Goal: Navigation & Orientation: Find specific page/section

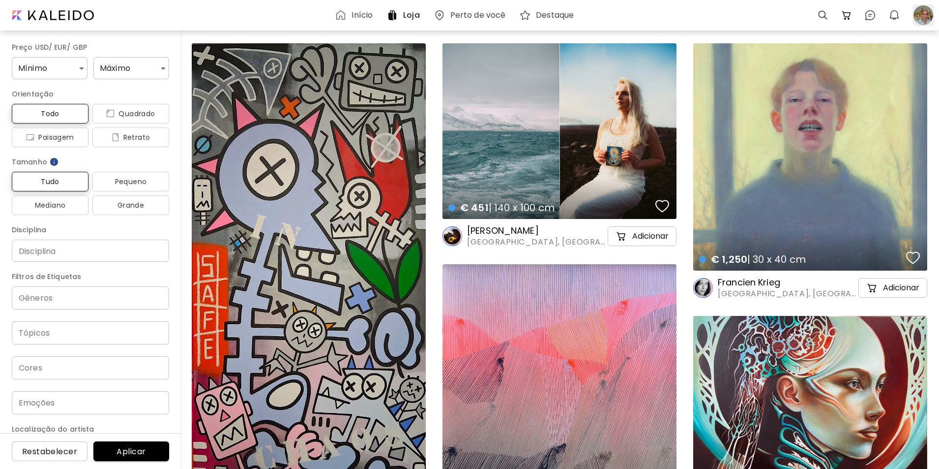
click at [919, 16] on div at bounding box center [923, 15] width 22 height 22
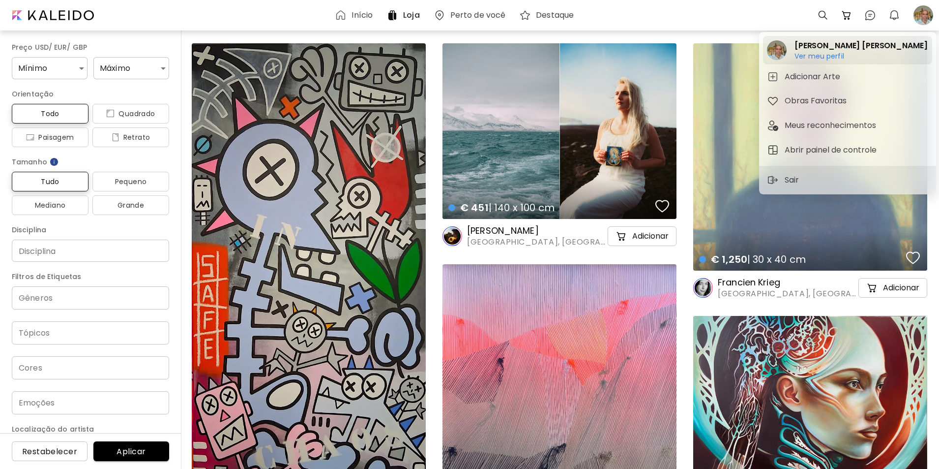
click at [819, 54] on h6 "Ver meu perfil" at bounding box center [860, 56] width 133 height 9
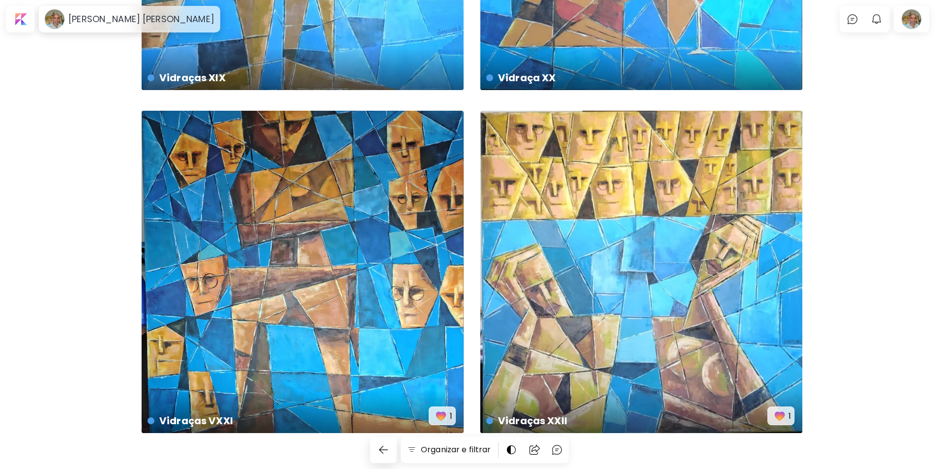
scroll to position [1659, 0]
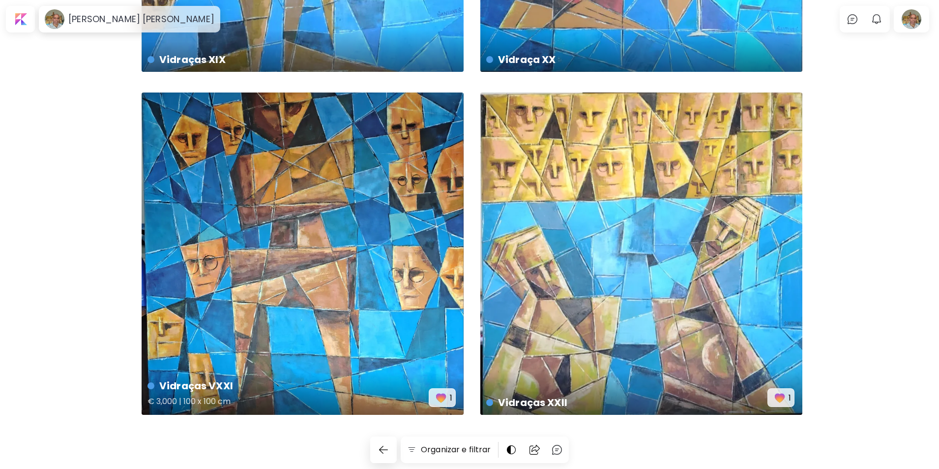
click at [442, 398] on img "button" at bounding box center [441, 397] width 14 height 14
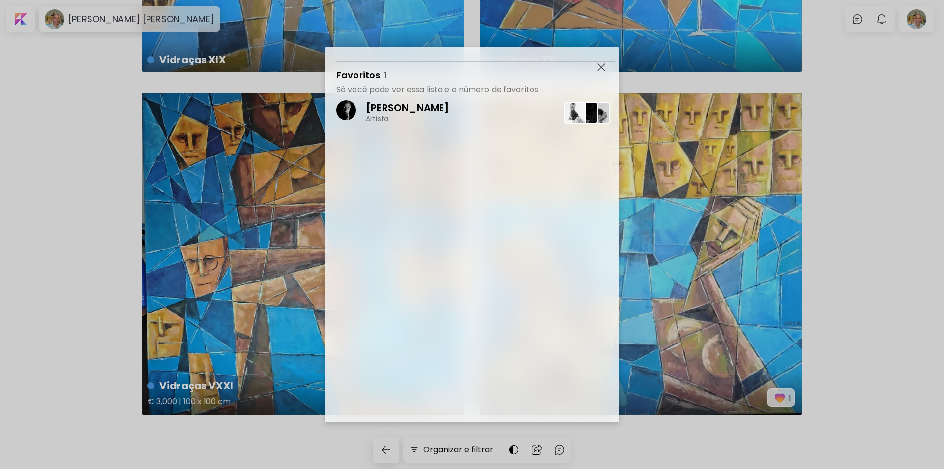
click at [442, 398] on div "[PERSON_NAME] Artista" at bounding box center [477, 258] width 283 height 327
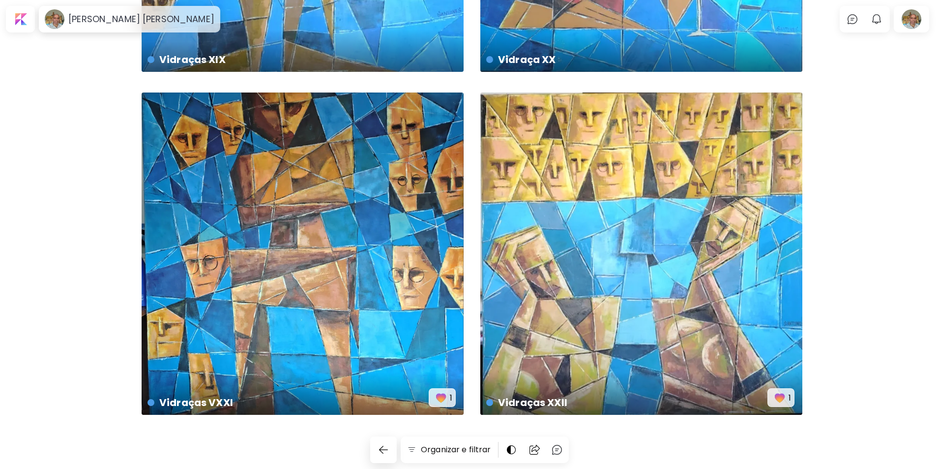
click at [779, 396] on img "button" at bounding box center [780, 397] width 14 height 14
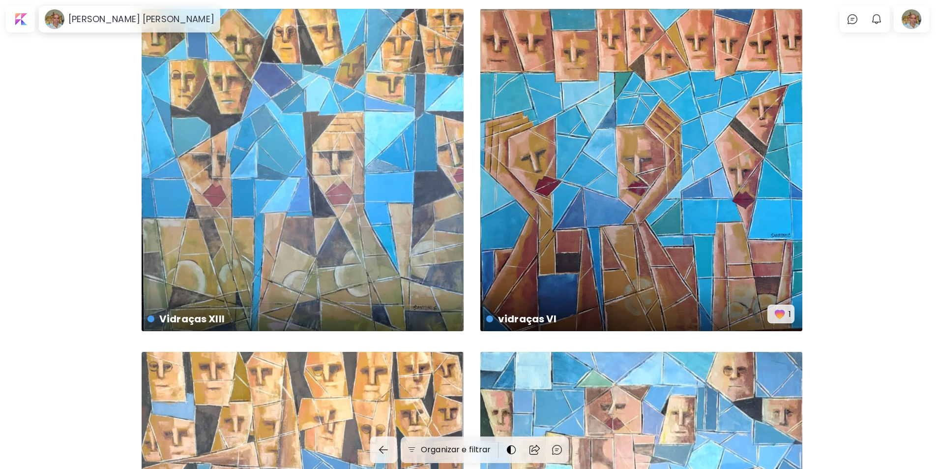
scroll to position [694, 0]
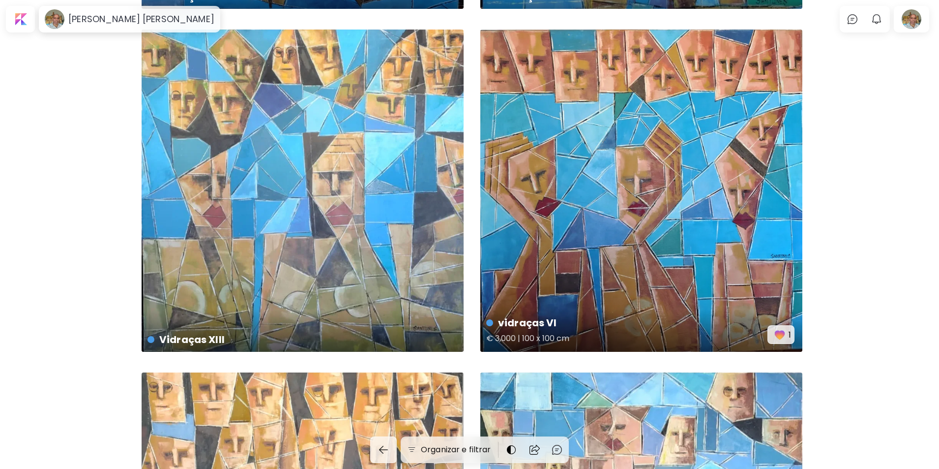
click at [776, 334] on img "button" at bounding box center [780, 334] width 14 height 14
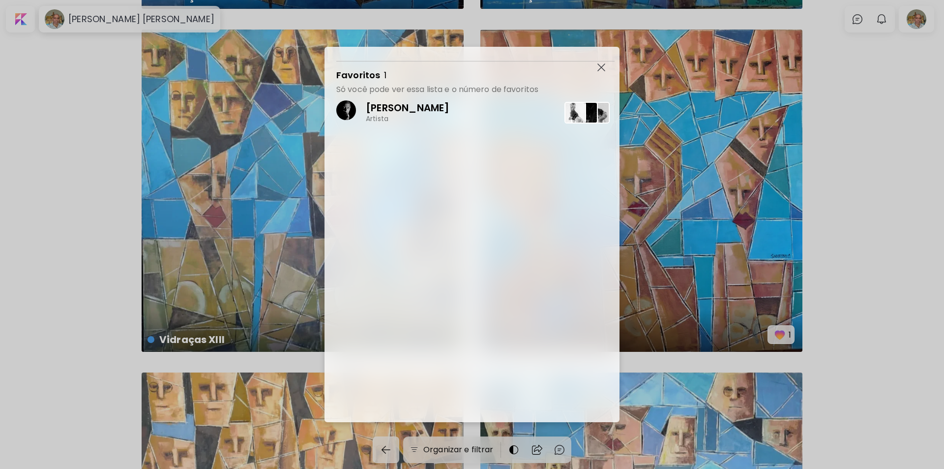
click at [600, 66] on img "button" at bounding box center [601, 67] width 8 height 8
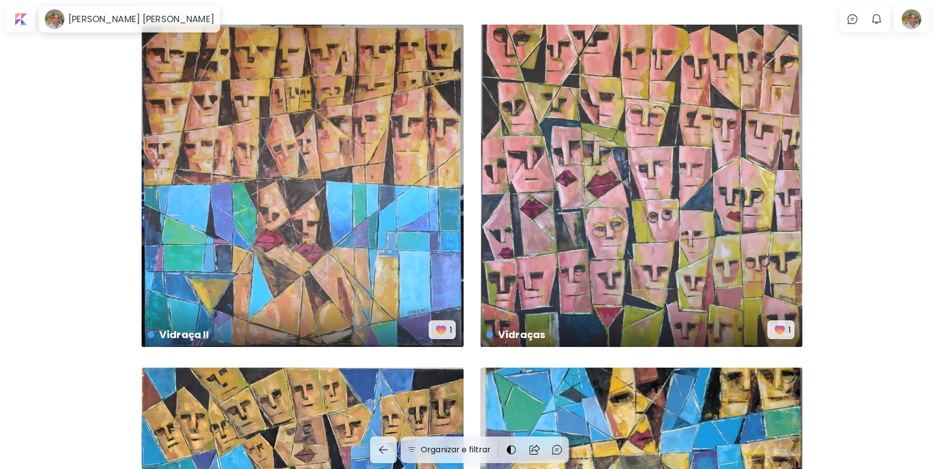
scroll to position [0, 0]
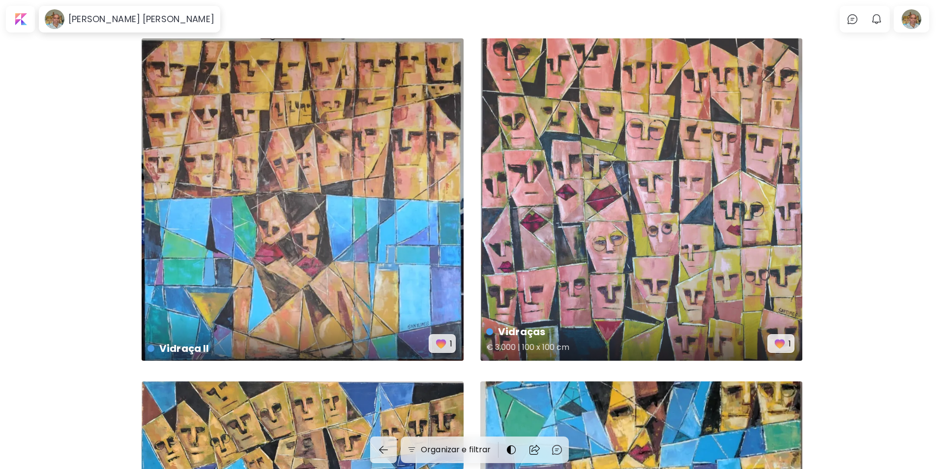
click at [779, 341] on img "button" at bounding box center [780, 343] width 14 height 14
click at [442, 341] on img "button" at bounding box center [441, 343] width 14 height 14
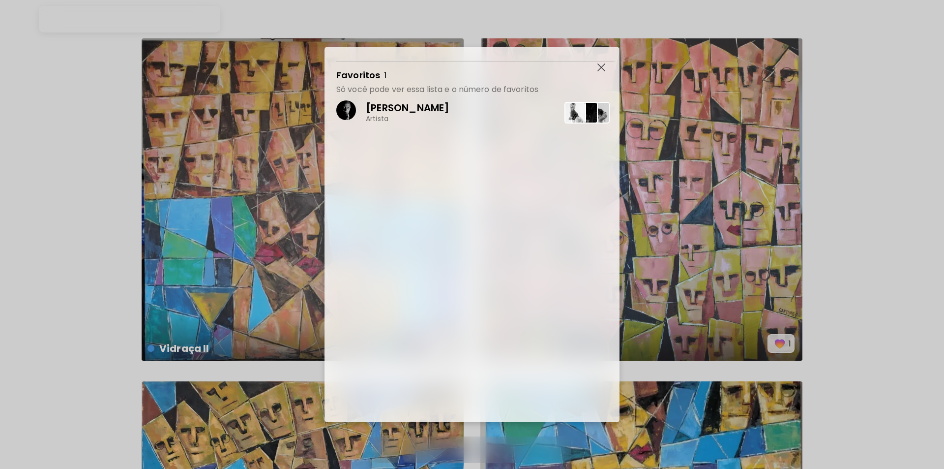
click at [441, 341] on div "[PERSON_NAME] Artista" at bounding box center [477, 258] width 283 height 327
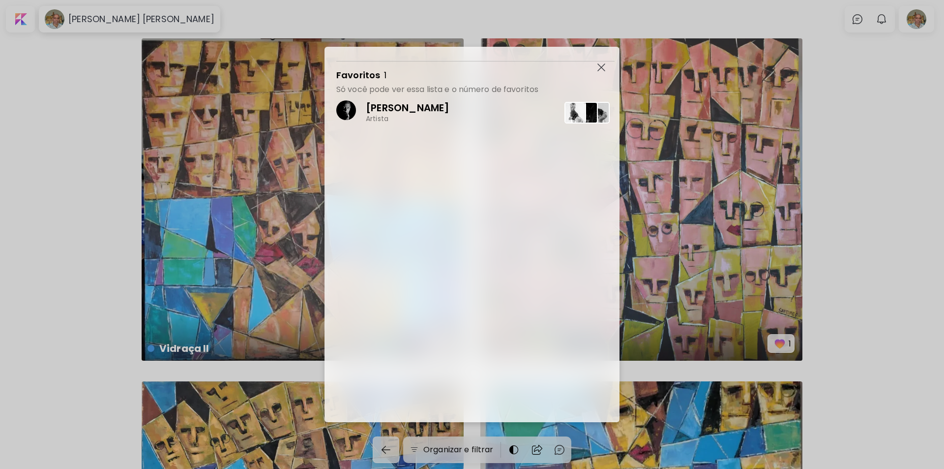
click at [600, 67] on img "button" at bounding box center [601, 67] width 8 height 8
